Goal: Transaction & Acquisition: Purchase product/service

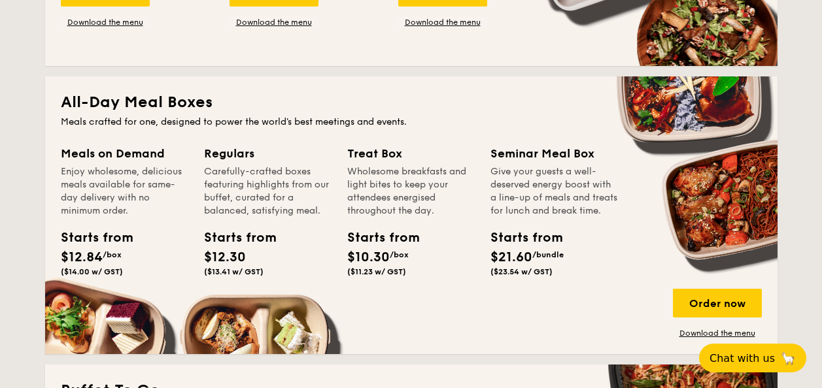
scroll to position [850, 0]
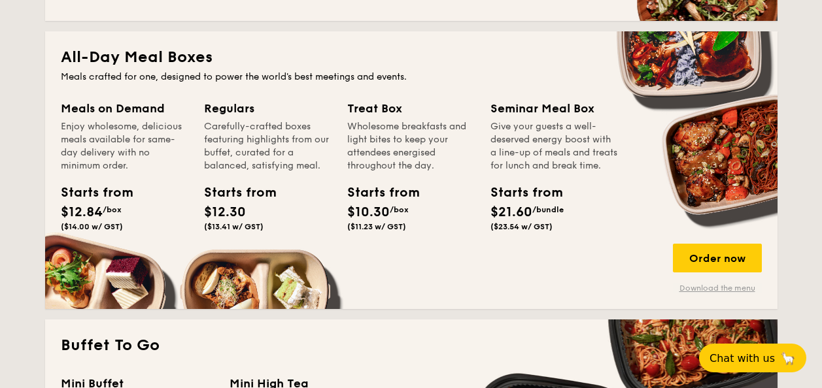
click at [733, 293] on link "Download the menu" at bounding box center [717, 288] width 89 height 10
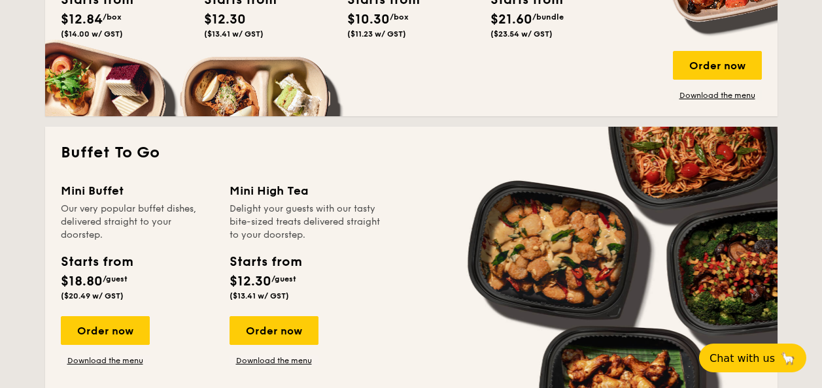
scroll to position [1044, 0]
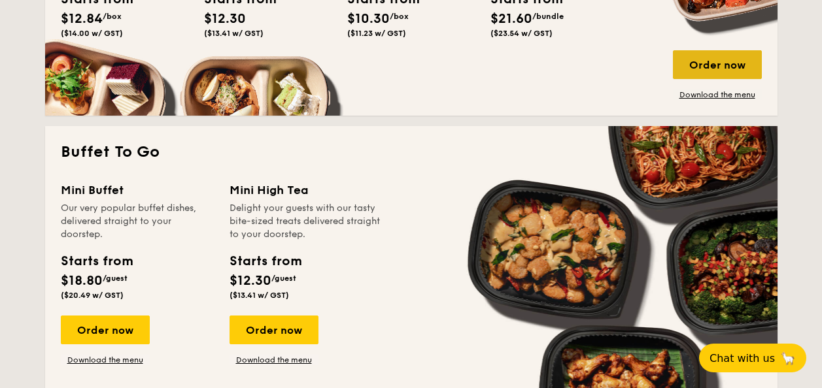
click at [699, 61] on div "Order now" at bounding box center [717, 64] width 89 height 29
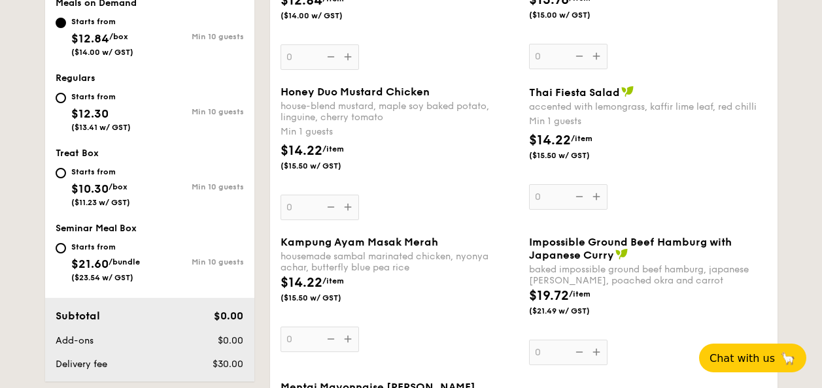
scroll to position [513, 0]
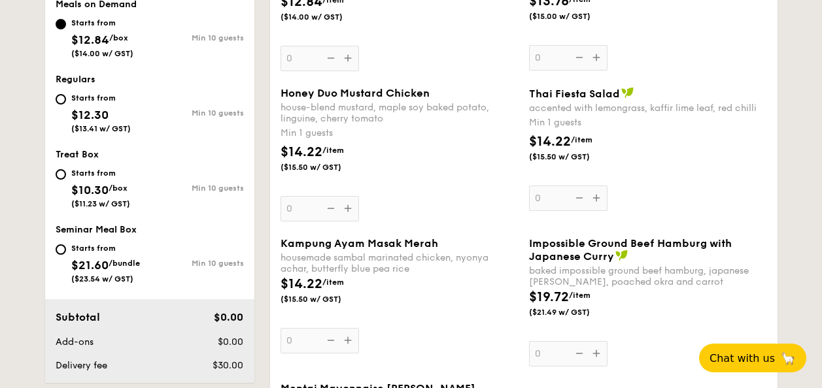
click at [71, 253] on div "Starts from" at bounding box center [105, 248] width 69 height 10
click at [66, 253] on input "Starts from $21.60 /bundle ($23.54 w/ GST) Min 10 guests" at bounding box center [61, 250] width 10 height 10
radio input "true"
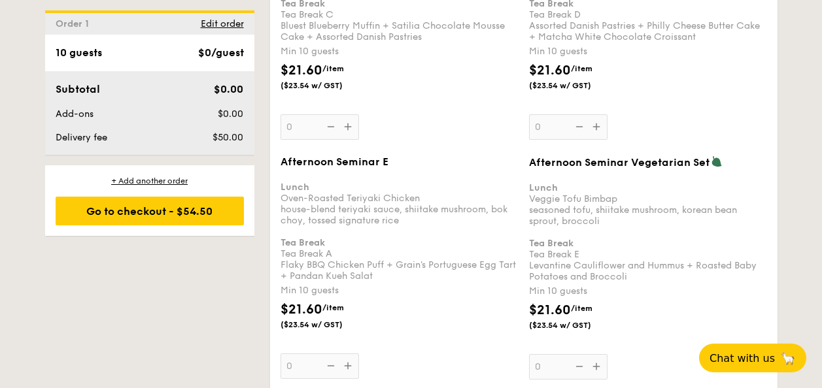
scroll to position [2495, 0]
click at [252, 306] on div "1 - Select menu 2 - Select items 3 - Check out Order 1 Pick up from [STREET_ADD…" at bounding box center [411, 5] width 753 height 4430
click at [216, 271] on div "1 - Select menu 2 - Select items 3 - Check out Order 1 Pick up from [STREET_ADD…" at bounding box center [411, 5] width 753 height 4430
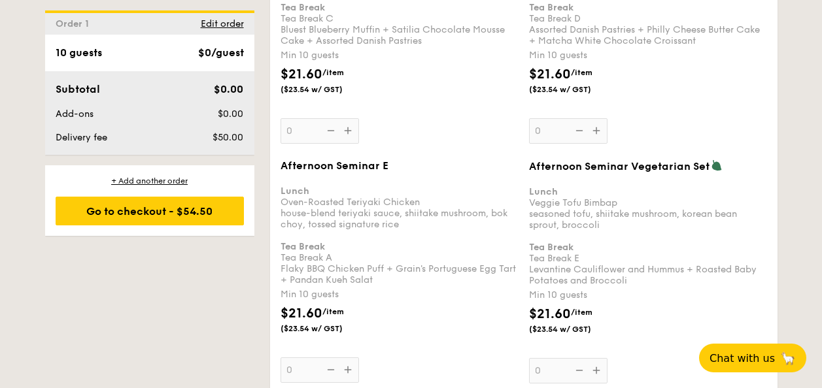
scroll to position [2491, 0]
drag, startPoint x: 226, startPoint y: 306, endPoint x: 209, endPoint y: 311, distance: 17.8
click at [214, 313] on div "1 - Select menu 2 - Select items 3 - Check out Order 1 Pick up from [STREET_ADD…" at bounding box center [411, 9] width 753 height 4430
click at [628, 264] on div "Lunch Veggie Tofu Bimbap seasoned tofu, shiitake mushroom, korean bean sprout, …" at bounding box center [648, 230] width 238 height 111
click at [608, 358] on input "0" at bounding box center [568, 371] width 78 height 26
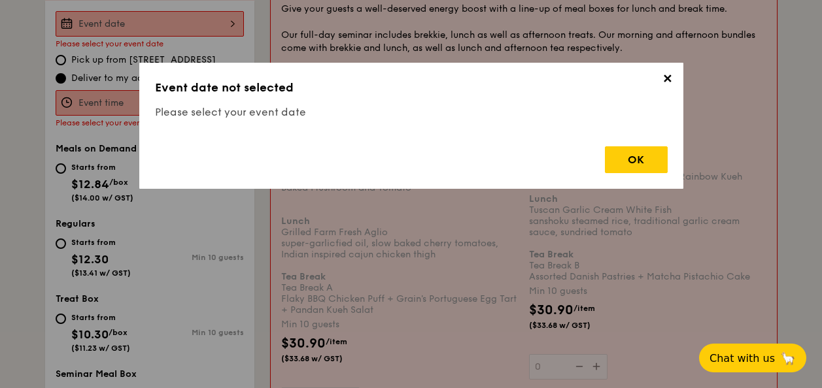
scroll to position [349, 0]
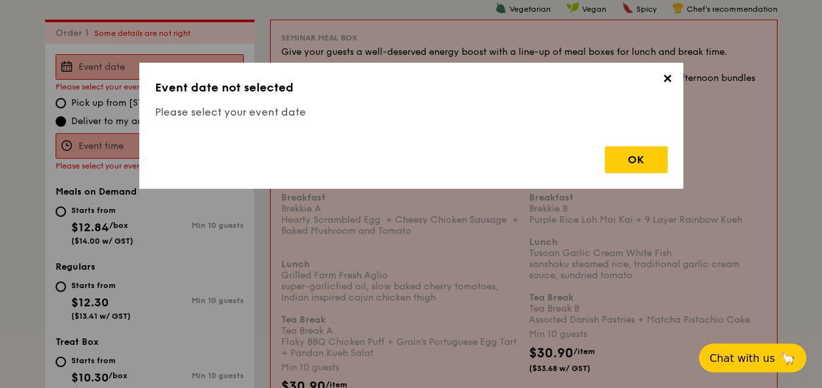
drag, startPoint x: 646, startPoint y: 154, endPoint x: 636, endPoint y: 190, distance: 36.7
click at [649, 175] on div "✕ Event date not selected Please select your event date OK" at bounding box center [411, 126] width 544 height 126
click at [651, 155] on div "OK" at bounding box center [636, 159] width 63 height 27
